Goal: Task Accomplishment & Management: Manage account settings

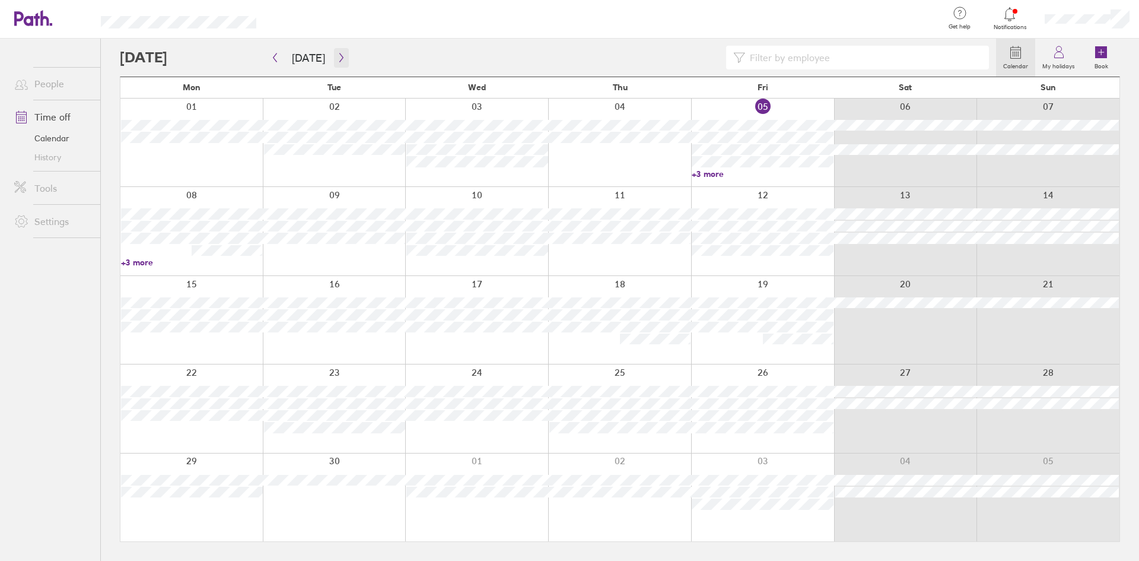
click at [339, 56] on icon "button" at bounding box center [341, 57] width 4 height 9
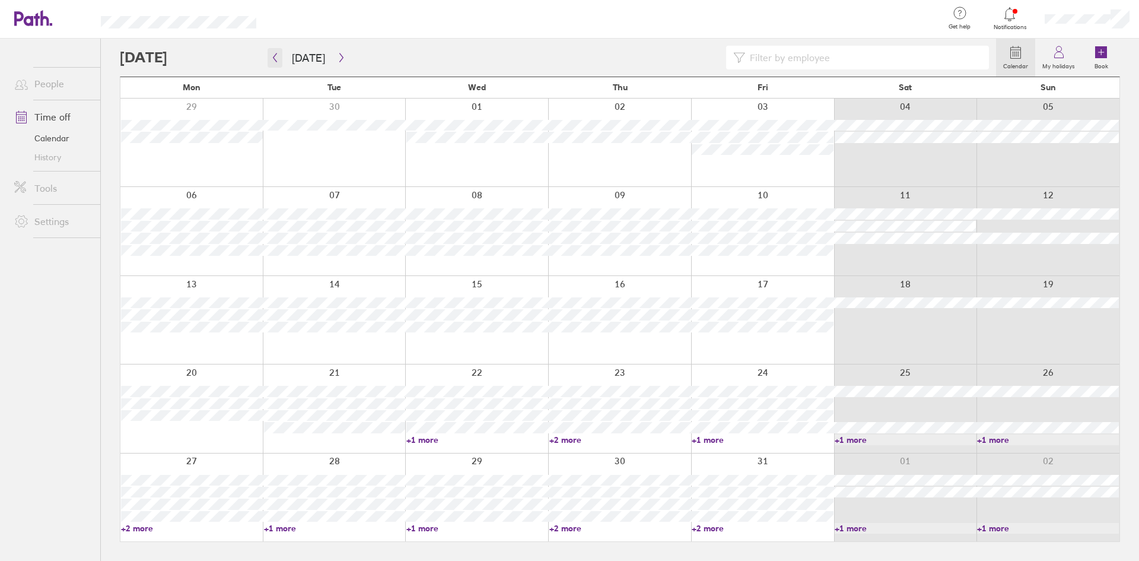
click at [278, 53] on icon "button" at bounding box center [275, 57] width 9 height 9
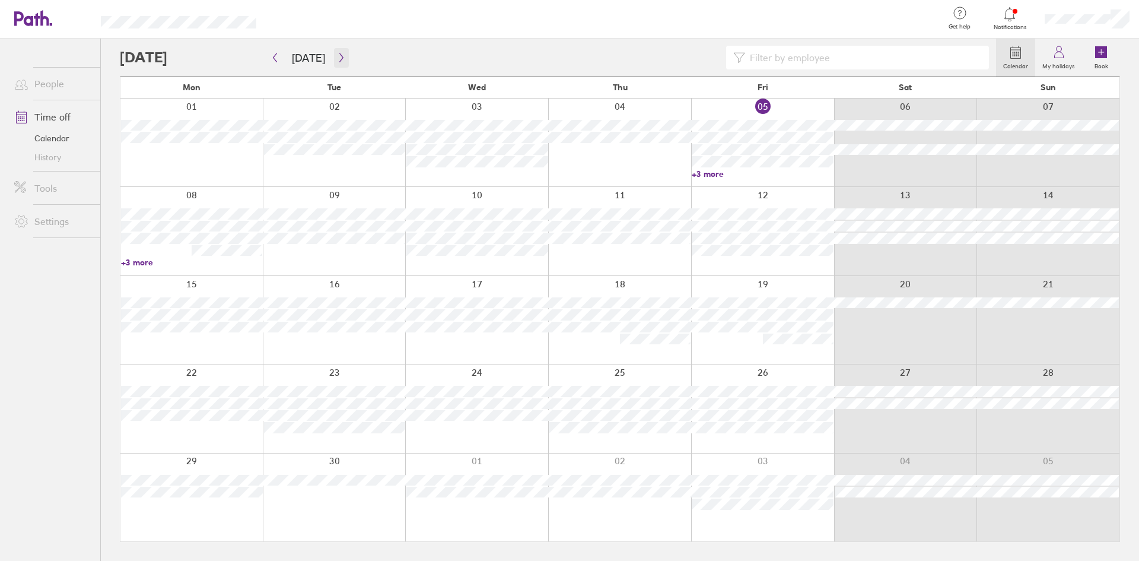
click at [340, 55] on icon "button" at bounding box center [341, 57] width 9 height 9
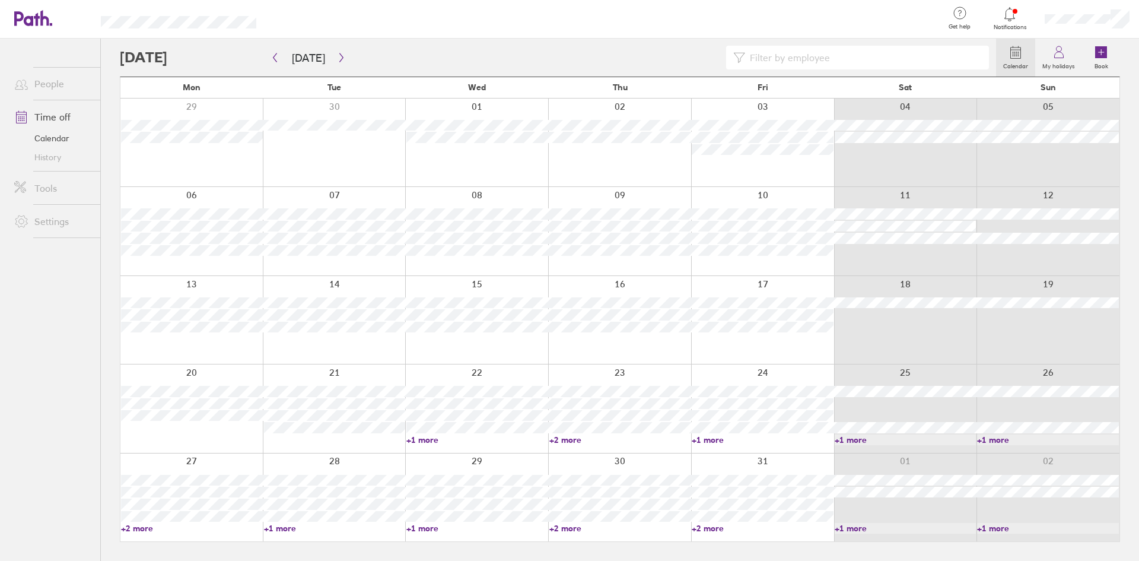
drag, startPoint x: 129, startPoint y: 271, endPoint x: 2, endPoint y: 298, distance: 130.4
click at [2, 298] on ul "People Time off Calendar History Tools Settings" at bounding box center [50, 280] width 100 height 483
